Goal: Task Accomplishment & Management: Complete application form

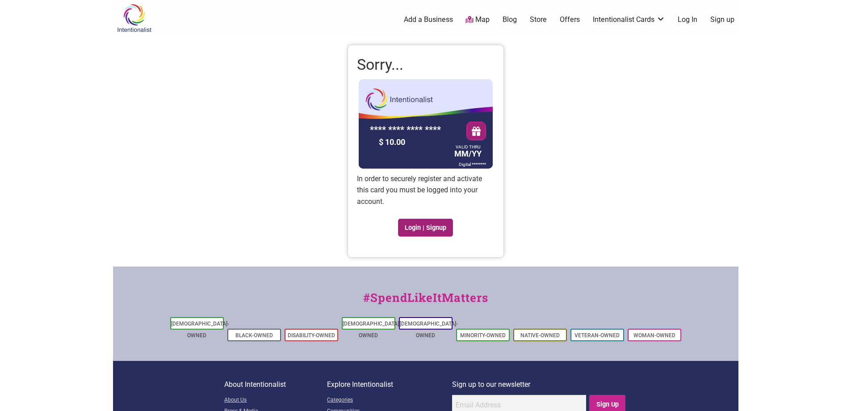
click at [425, 227] on link "Login | Signup" at bounding box center [425, 227] width 55 height 18
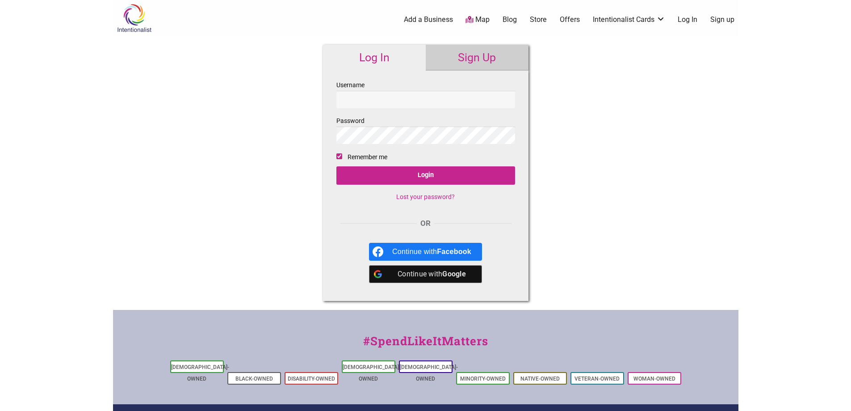
click at [406, 277] on div "Continue with Google" at bounding box center [431, 274] width 79 height 18
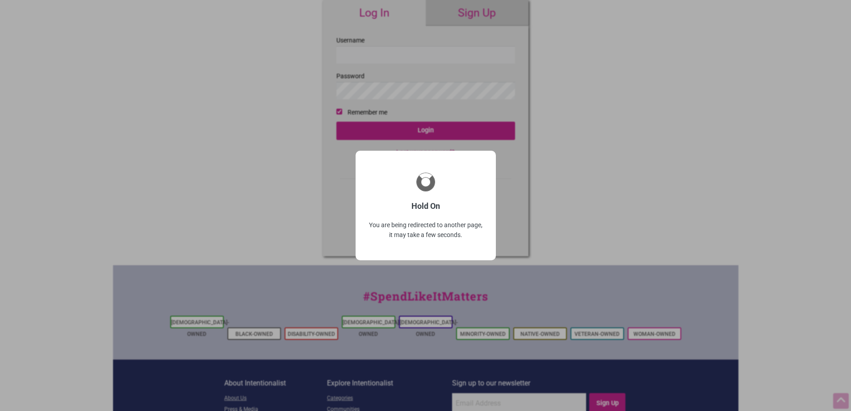
scroll to position [101, 0]
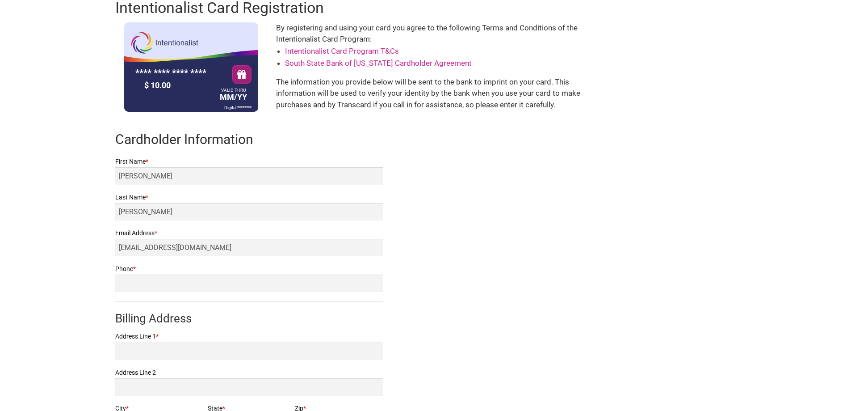
scroll to position [45, 0]
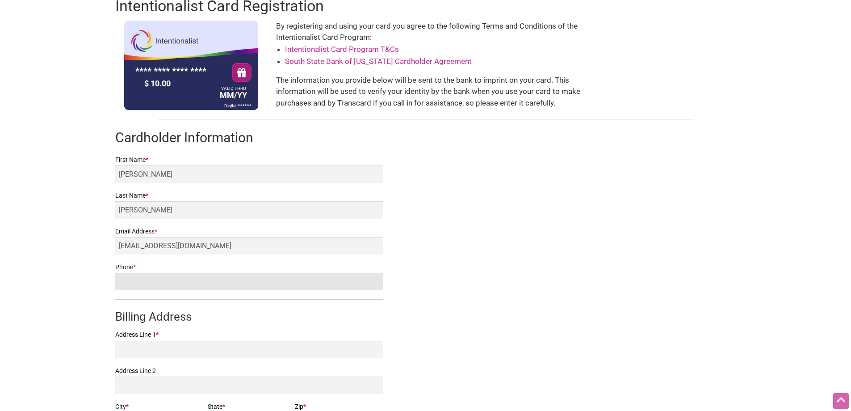
click at [148, 277] on input "Phone *" at bounding box center [249, 281] width 268 height 17
type input "2242027063"
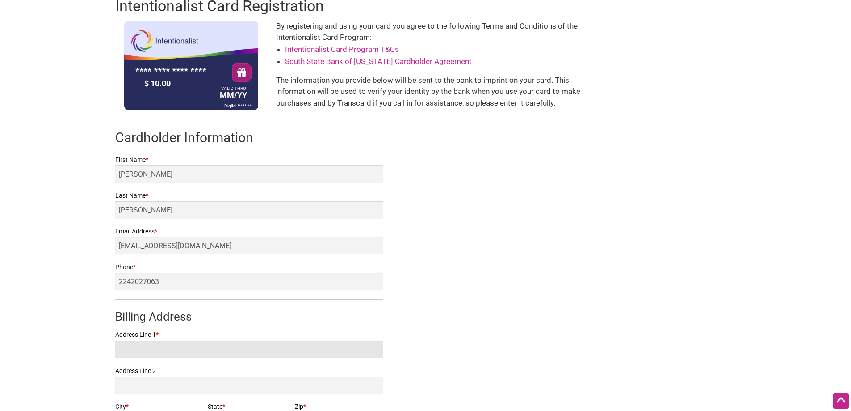
click at [170, 342] on input "Address Line 1 *" at bounding box center [249, 348] width 268 height 17
type input "[STREET_ADDRESS]"
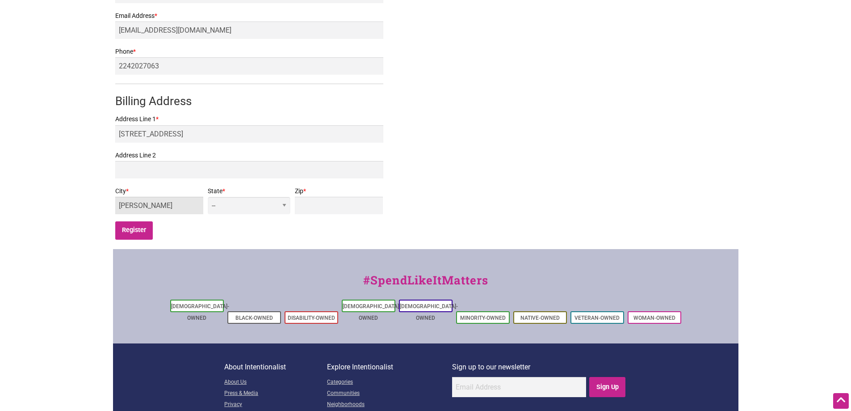
type input "[PERSON_NAME]"
select select "WA"
type input "98052"
click at [134, 232] on input "Register" at bounding box center [134, 230] width 38 height 18
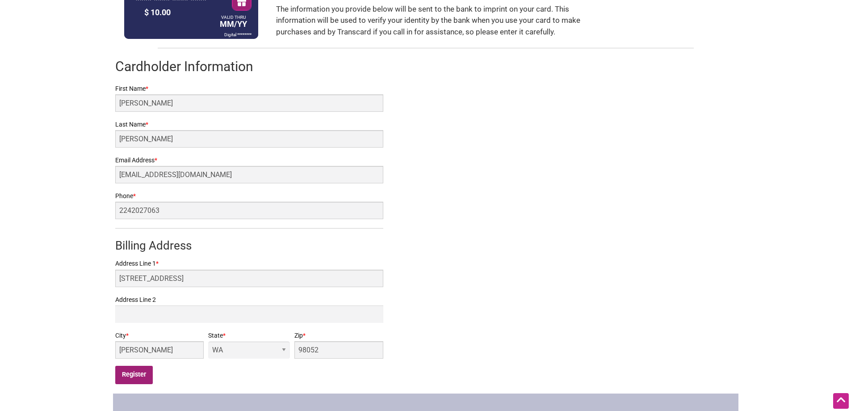
scroll to position [81, 0]
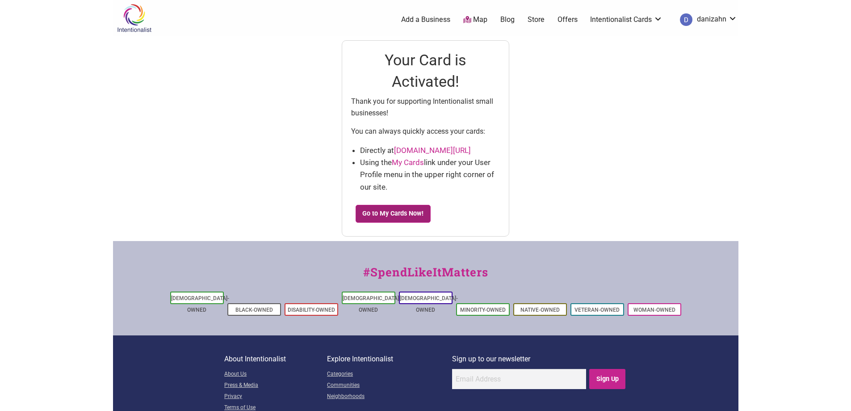
click at [407, 211] on link "Go to My Cards Now!" at bounding box center [393, 214] width 75 height 18
click at [473, 20] on link "Map" at bounding box center [475, 20] width 24 height 10
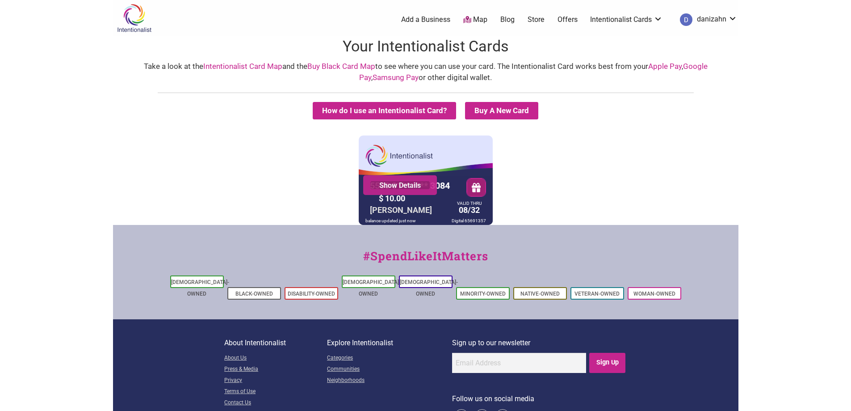
click at [417, 184] on link "Show Details" at bounding box center [400, 185] width 60 height 9
drag, startPoint x: 478, startPoint y: 209, endPoint x: 460, endPoint y: 209, distance: 18.3
click at [460, 209] on div "VALID THRU 08/32" at bounding box center [469, 209] width 29 height 15
click at [514, 209] on div "5530 01** **** 3084 Show Details $ 10.00 [PERSON_NAME] VALID THRU 08/32 balance…" at bounding box center [425, 179] width 621 height 89
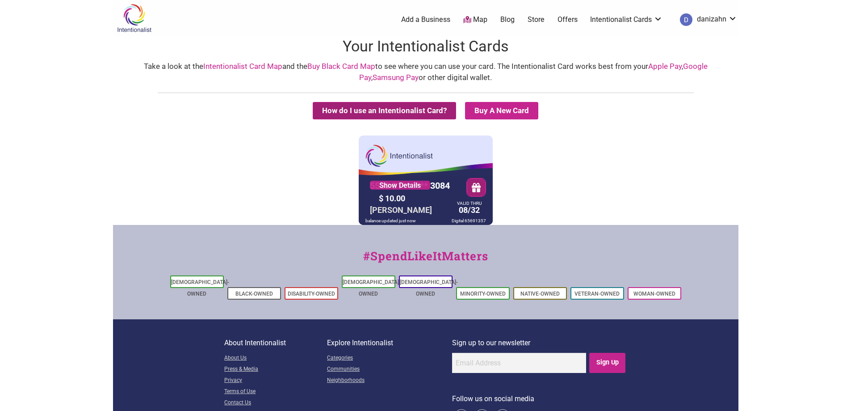
click at [393, 109] on button "How do I use an Intentionalist Card?" at bounding box center [384, 110] width 143 height 17
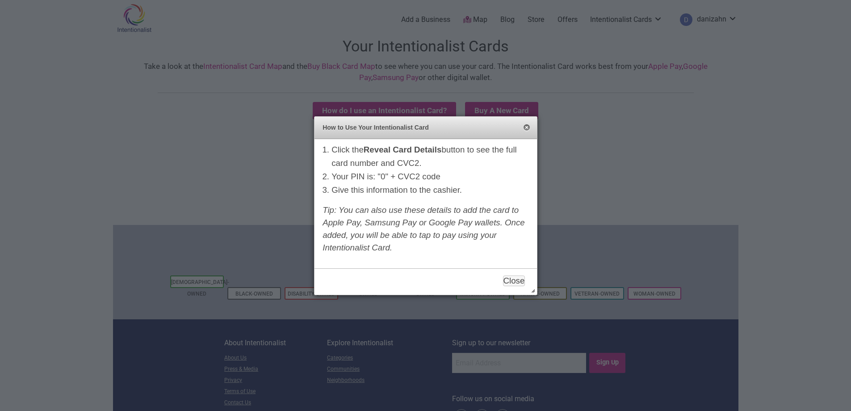
click at [527, 128] on button "Close" at bounding box center [526, 127] width 7 height 7
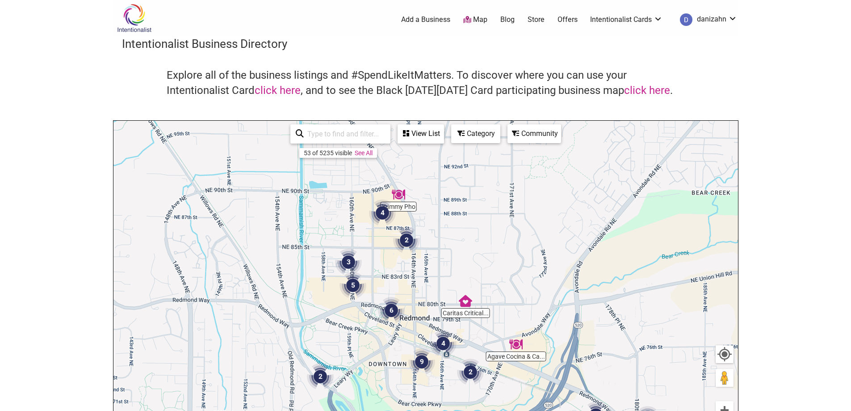
drag, startPoint x: 357, startPoint y: 210, endPoint x: 381, endPoint y: 253, distance: 49.2
click at [381, 253] on div "To navigate, press the arrow keys." at bounding box center [425, 295] width 625 height 348
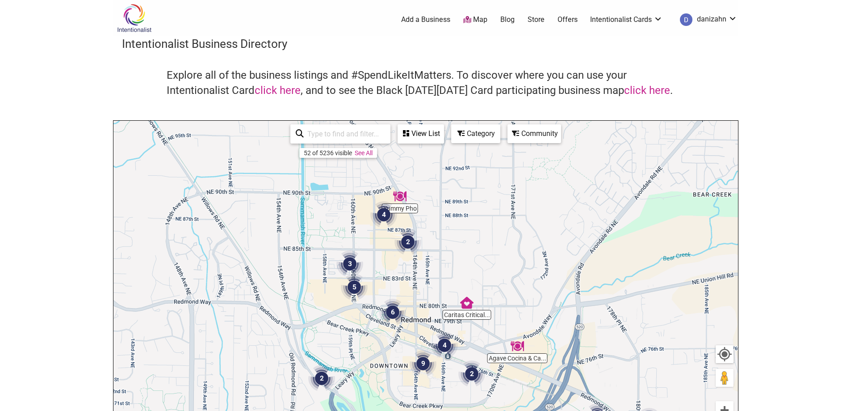
click at [384, 211] on img "4" at bounding box center [383, 214] width 27 height 27
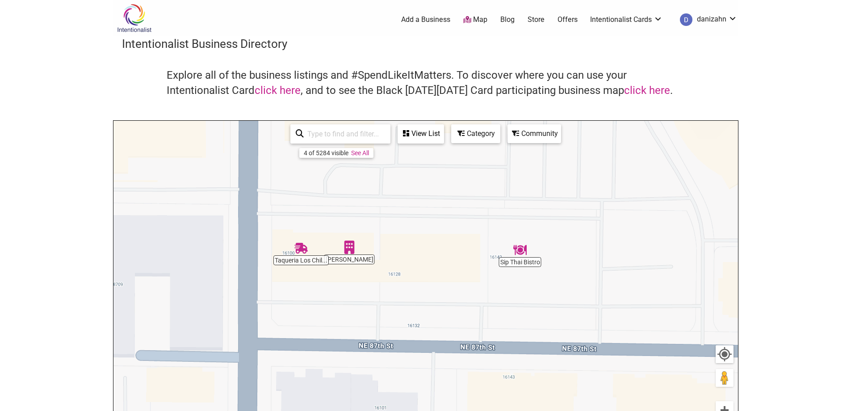
drag, startPoint x: 416, startPoint y: 208, endPoint x: 401, endPoint y: 295, distance: 88.4
click at [401, 295] on div "To navigate, press the arrow keys." at bounding box center [425, 295] width 625 height 348
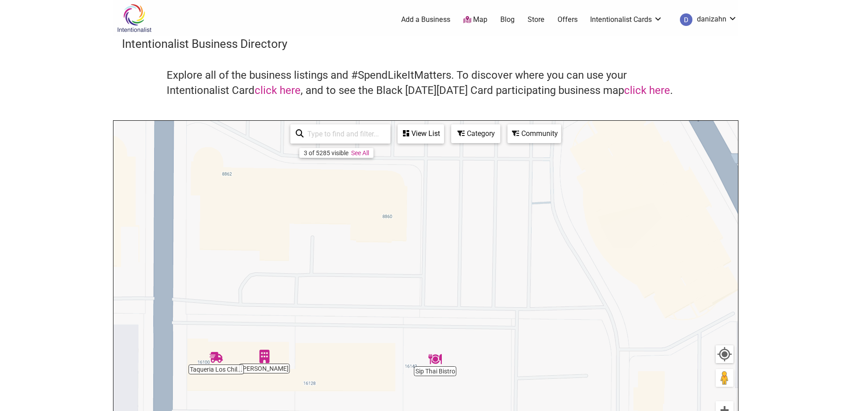
drag, startPoint x: 483, startPoint y: 208, endPoint x: 357, endPoint y: 343, distance: 184.6
click at [357, 343] on div "To navigate, press the arrow keys." at bounding box center [425, 295] width 625 height 348
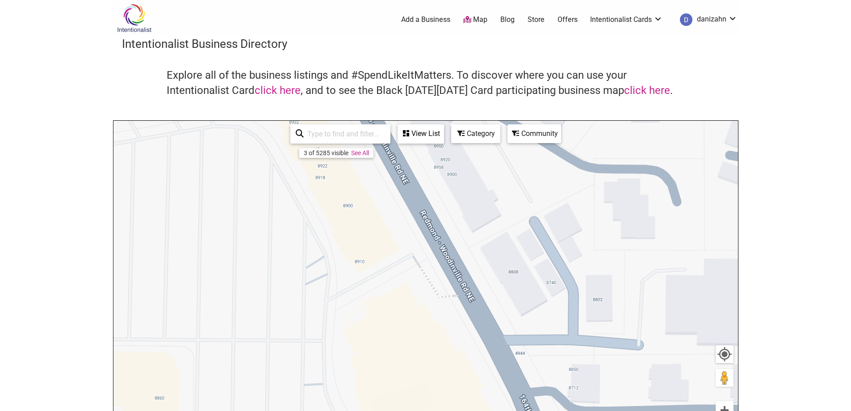
drag, startPoint x: 572, startPoint y: 192, endPoint x: 386, endPoint y: 327, distance: 229.3
click at [386, 327] on div "To navigate, press the arrow keys." at bounding box center [425, 295] width 625 height 348
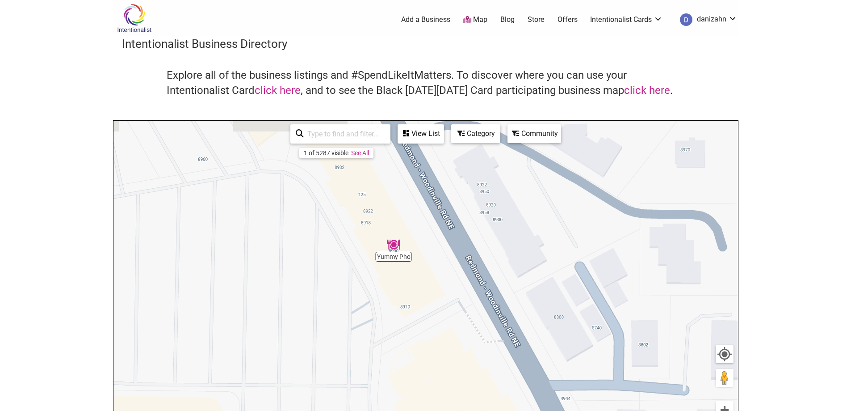
drag, startPoint x: 354, startPoint y: 240, endPoint x: 405, endPoint y: 289, distance: 70.5
click at [405, 289] on div "To navigate, press the arrow keys." at bounding box center [425, 295] width 625 height 348
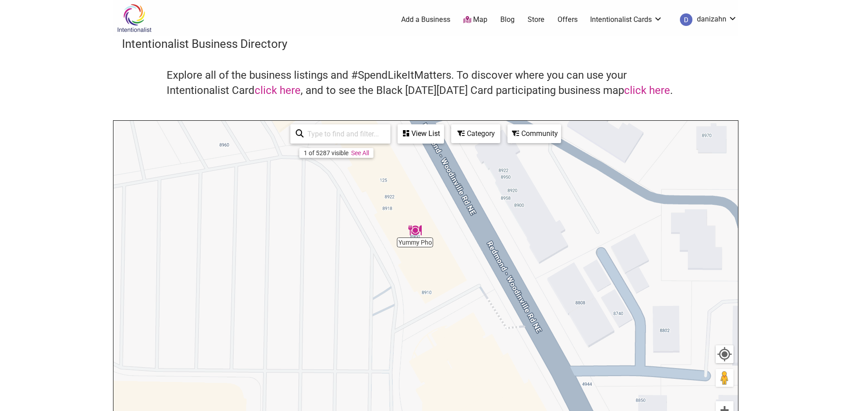
drag, startPoint x: 369, startPoint y: 309, endPoint x: 411, endPoint y: 196, distance: 120.9
click at [411, 196] on div "To navigate, press the arrow keys." at bounding box center [425, 295] width 625 height 348
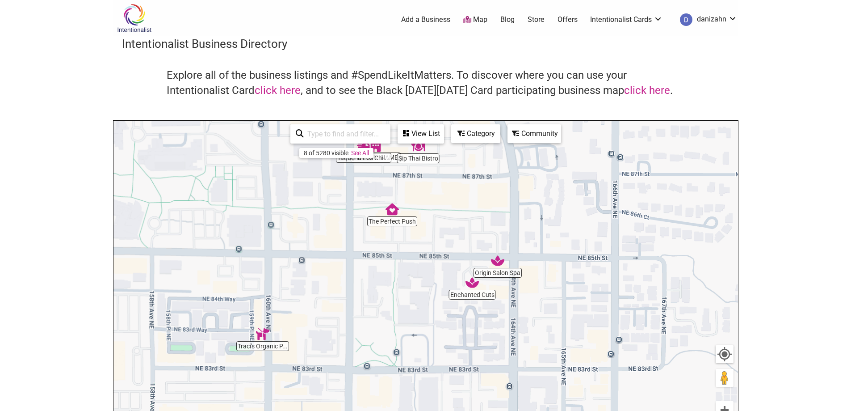
drag, startPoint x: 436, startPoint y: 313, endPoint x: 461, endPoint y: 189, distance: 125.7
click at [461, 189] on div "To navigate, press the arrow keys." at bounding box center [425, 295] width 625 height 348
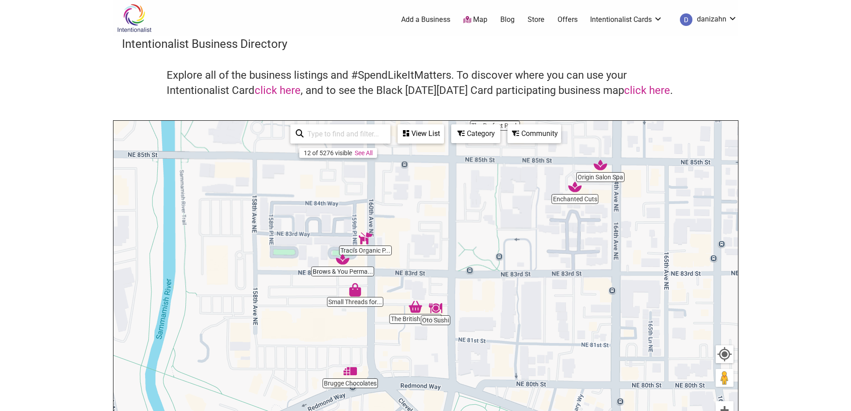
drag, startPoint x: 414, startPoint y: 279, endPoint x: 518, endPoint y: 189, distance: 137.8
click at [518, 189] on div "To navigate, press the arrow keys." at bounding box center [425, 295] width 625 height 348
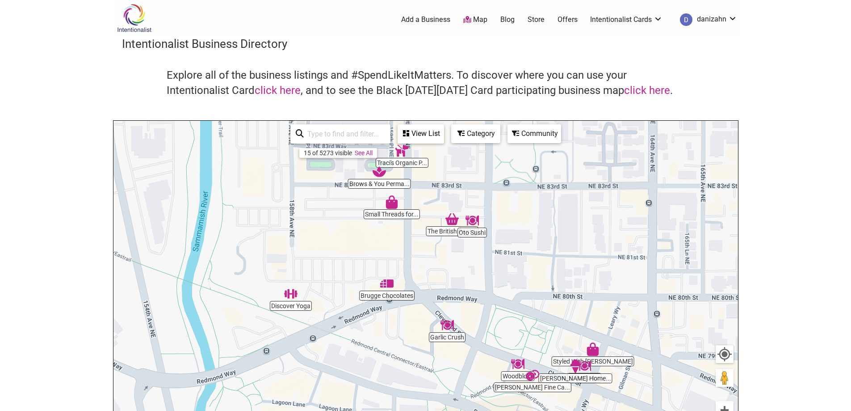
drag, startPoint x: 436, startPoint y: 275, endPoint x: 439, endPoint y: 194, distance: 80.5
click at [439, 194] on div "To navigate, press the arrow keys." at bounding box center [425, 295] width 625 height 348
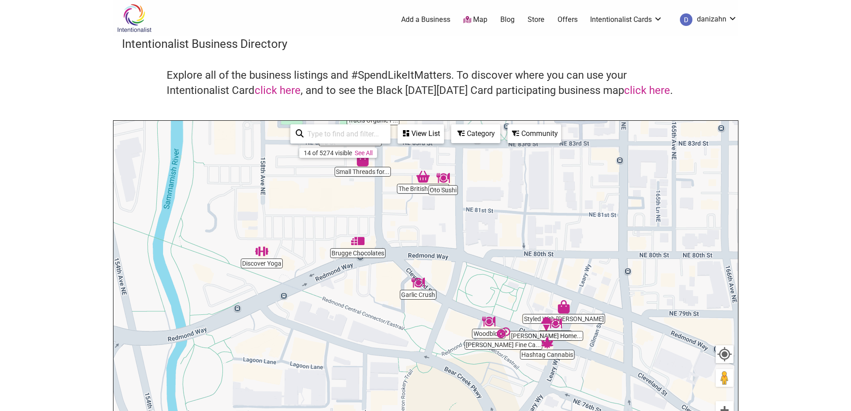
drag, startPoint x: 460, startPoint y: 274, endPoint x: 432, endPoint y: 232, distance: 51.2
click at [432, 232] on div "To navigate, press the arrow keys." at bounding box center [425, 295] width 625 height 348
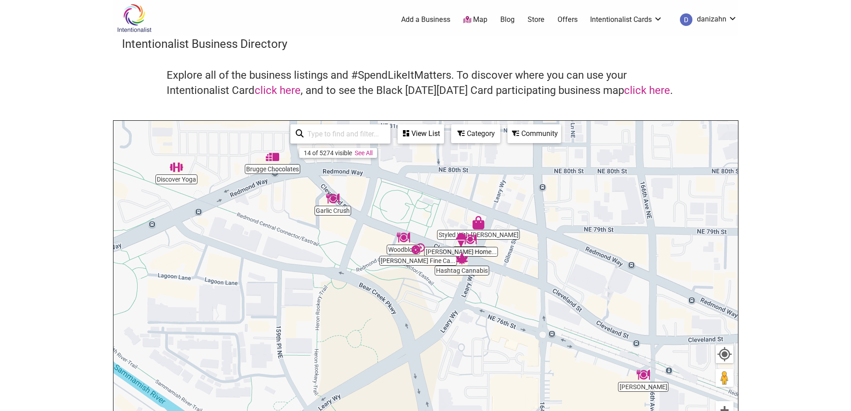
drag, startPoint x: 471, startPoint y: 289, endPoint x: 385, endPoint y: 203, distance: 121.3
click at [385, 203] on div "To navigate, press the arrow keys." at bounding box center [425, 295] width 625 height 348
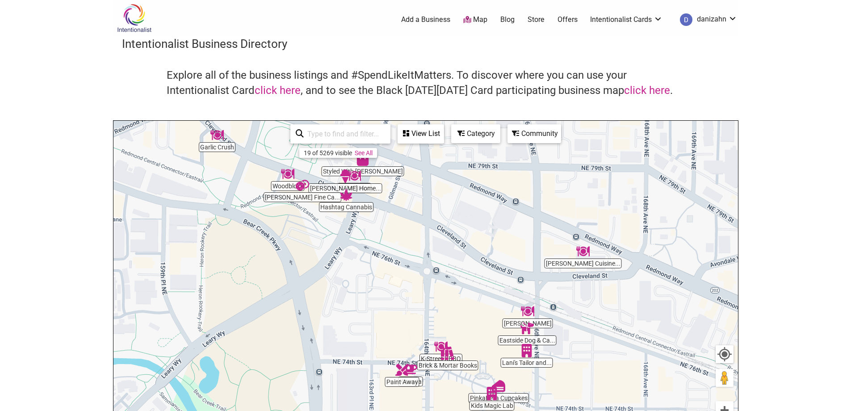
drag, startPoint x: 521, startPoint y: 260, endPoint x: 404, endPoint y: 197, distance: 132.1
click at [404, 197] on div "To navigate, press the arrow keys." at bounding box center [425, 295] width 625 height 348
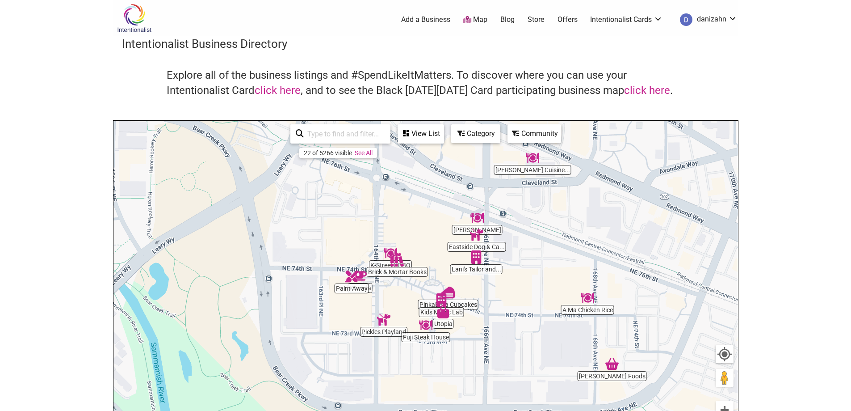
drag, startPoint x: 401, startPoint y: 287, endPoint x: 350, endPoint y: 211, distance: 91.1
click at [350, 211] on div "To navigate, press the arrow keys." at bounding box center [425, 295] width 625 height 348
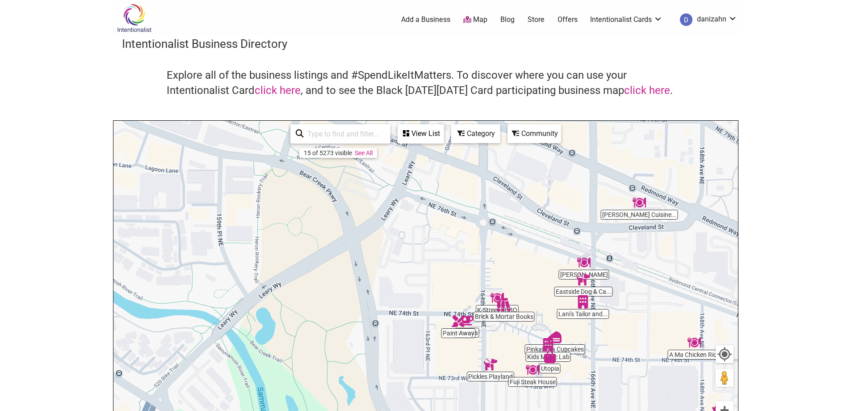
drag, startPoint x: 543, startPoint y: 244, endPoint x: 650, endPoint y: 287, distance: 114.8
click at [650, 287] on div "To navigate, press the arrow keys." at bounding box center [425, 295] width 625 height 348
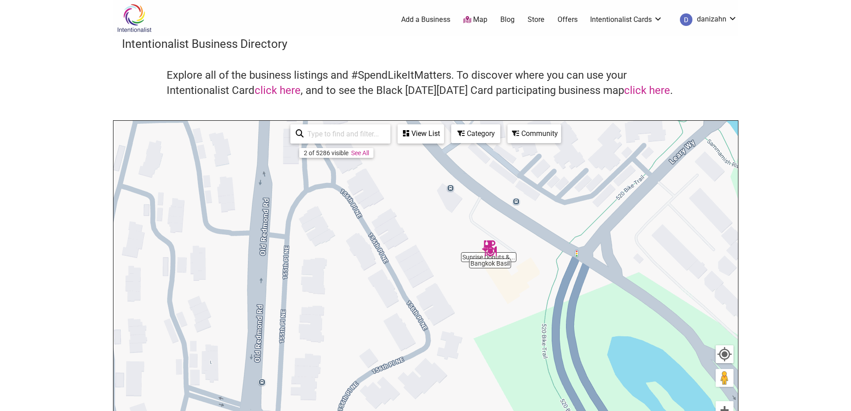
drag, startPoint x: 534, startPoint y: 389, endPoint x: 510, endPoint y: 291, distance: 100.2
click at [510, 291] on div "To navigate, press the arrow keys." at bounding box center [425, 295] width 625 height 348
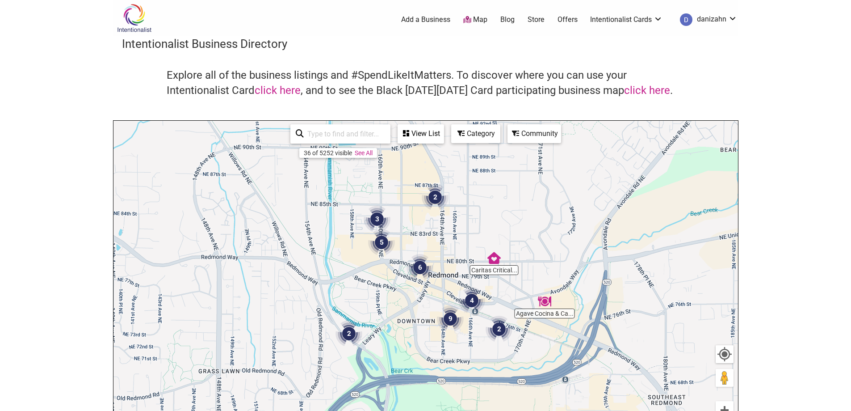
drag, startPoint x: 555, startPoint y: 219, endPoint x: 409, endPoint y: 298, distance: 165.7
click at [409, 298] on div "To navigate, press the arrow keys." at bounding box center [425, 295] width 625 height 348
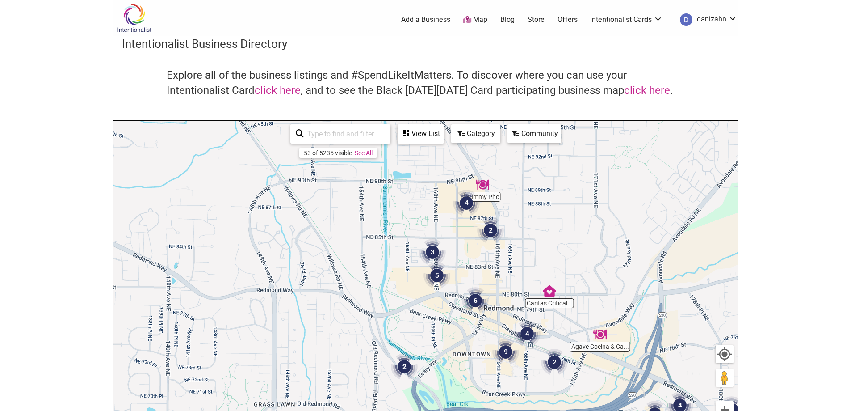
drag, startPoint x: 505, startPoint y: 226, endPoint x: 553, endPoint y: 254, distance: 55.3
click at [553, 254] on div "To navigate, press the arrow keys." at bounding box center [425, 295] width 625 height 348
